Goal: Transaction & Acquisition: Purchase product/service

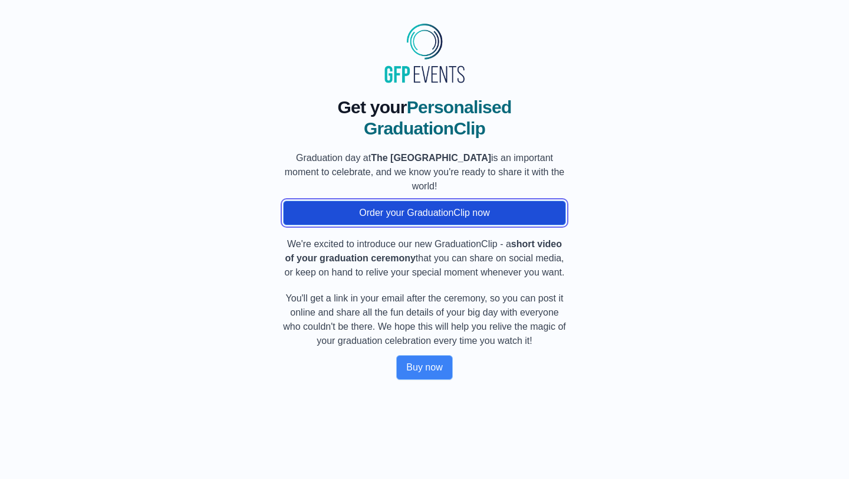
click at [494, 209] on button "Order your GraduationClip now" at bounding box center [424, 212] width 283 height 25
click at [378, 208] on button "Order your GraduationClip now" at bounding box center [424, 212] width 283 height 25
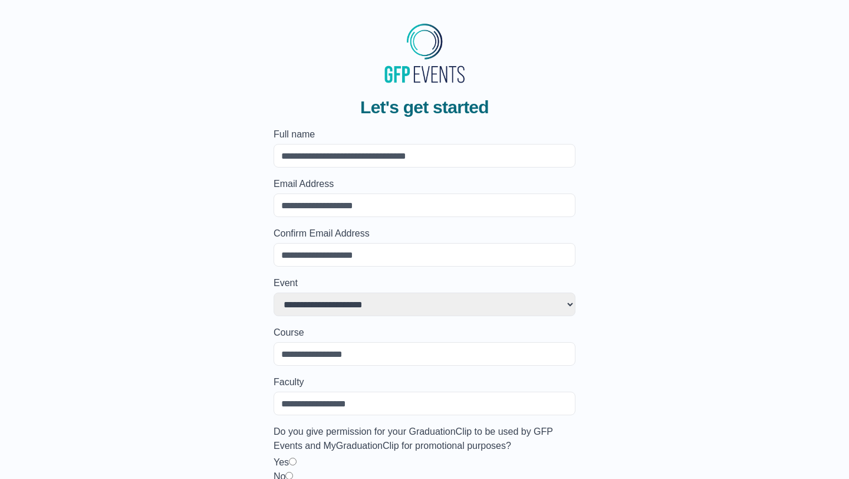
click at [354, 160] on input "Full name" at bounding box center [425, 156] width 302 height 24
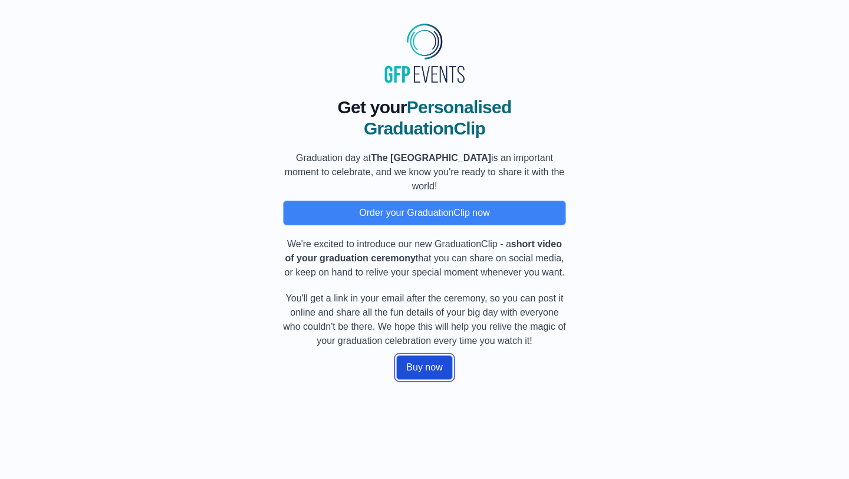
click at [429, 380] on button "Buy now" at bounding box center [424, 367] width 56 height 25
